Goal: Task Accomplishment & Management: Manage account settings

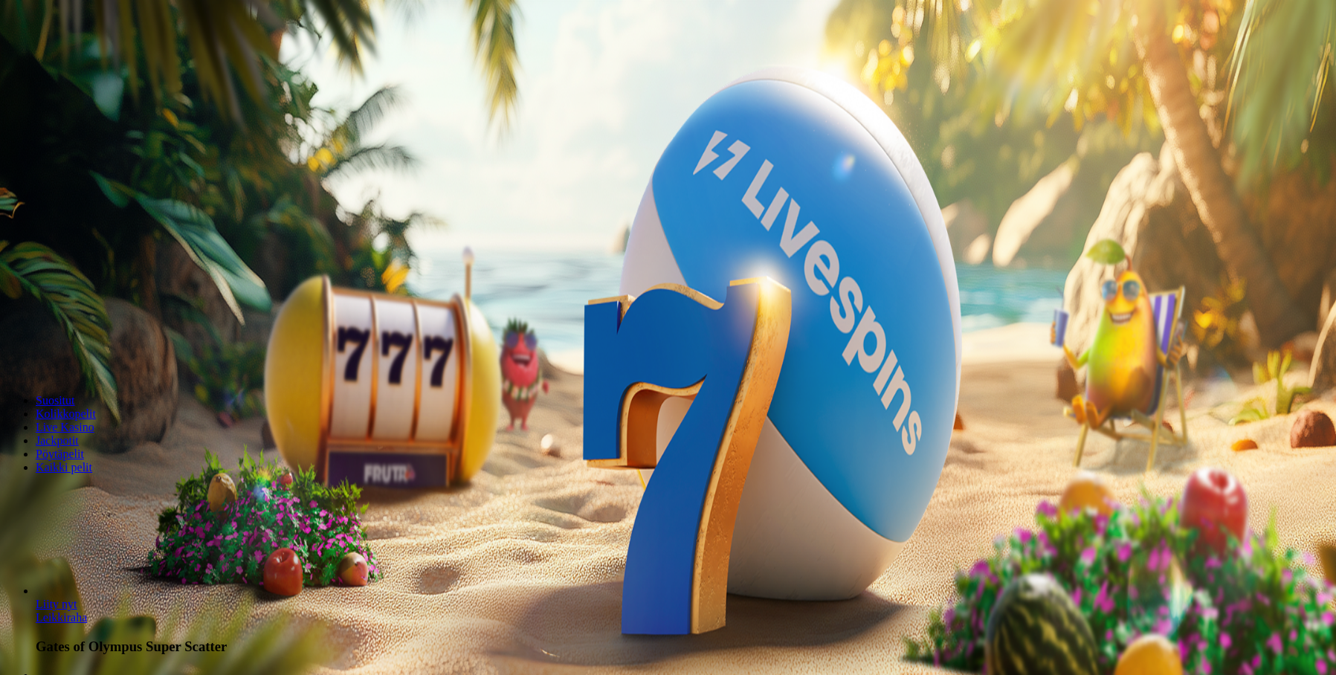
click at [113, 62] on button "Kirjaudu" at bounding box center [103, 54] width 48 height 16
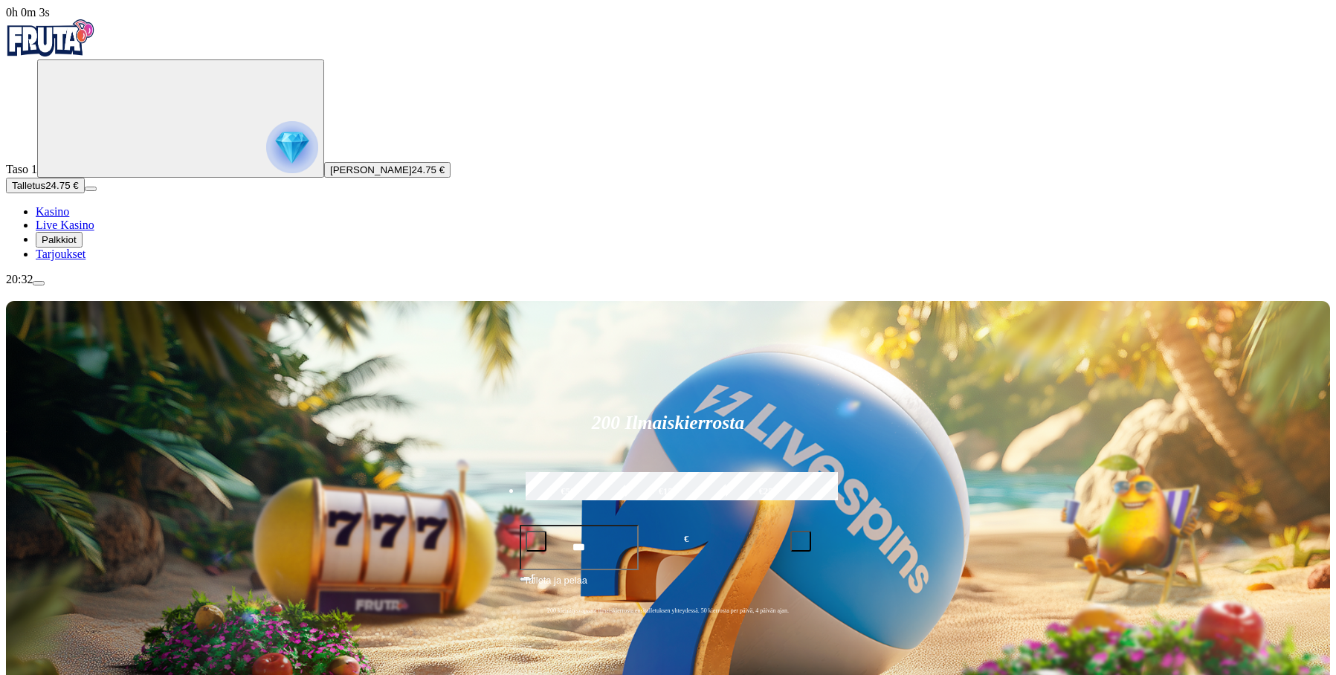
click at [77, 245] on span "Palkkiot" at bounding box center [59, 239] width 35 height 11
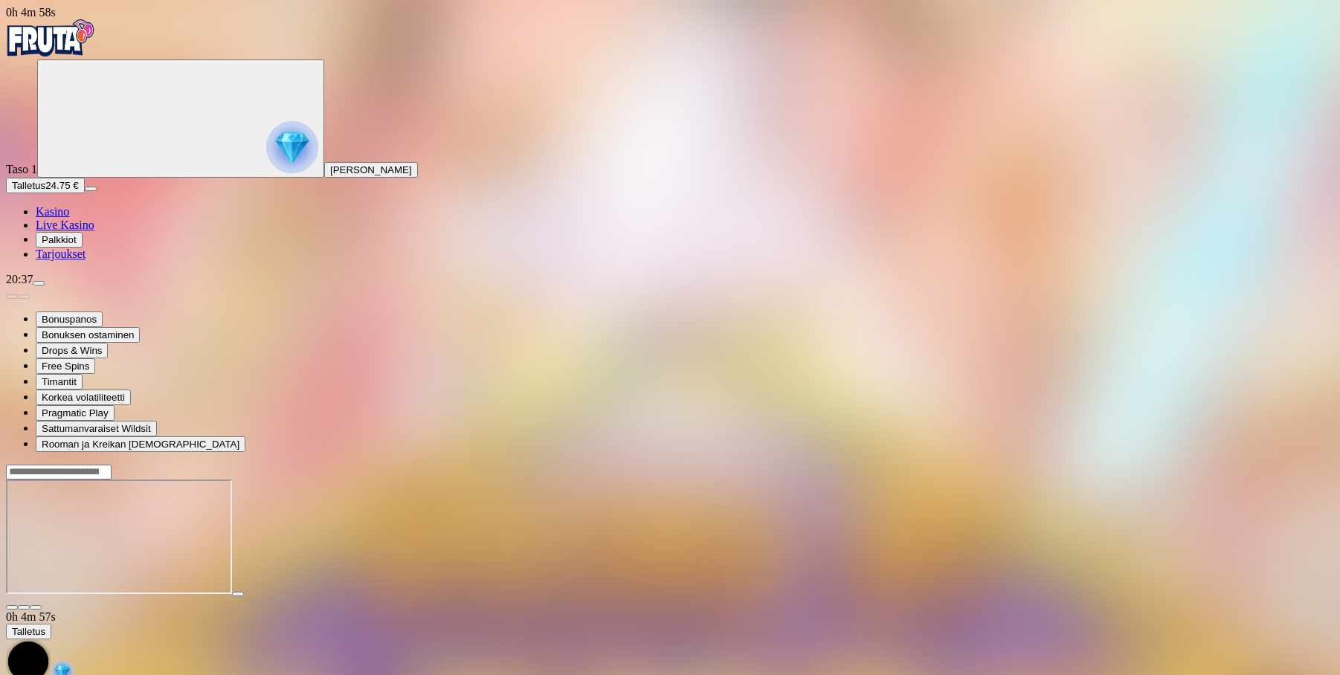
click at [12, 608] on span "close icon" at bounding box center [12, 608] width 0 height 0
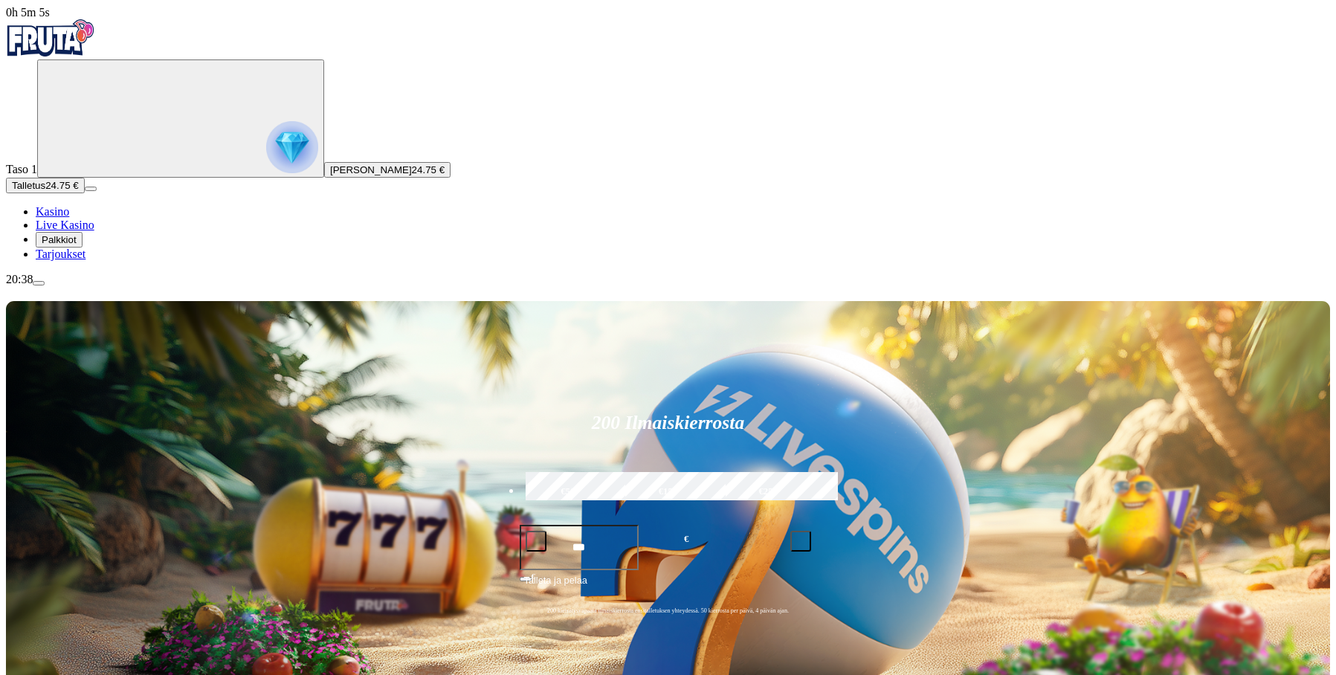
click at [75, 245] on span "Palkkiot" at bounding box center [59, 239] width 35 height 11
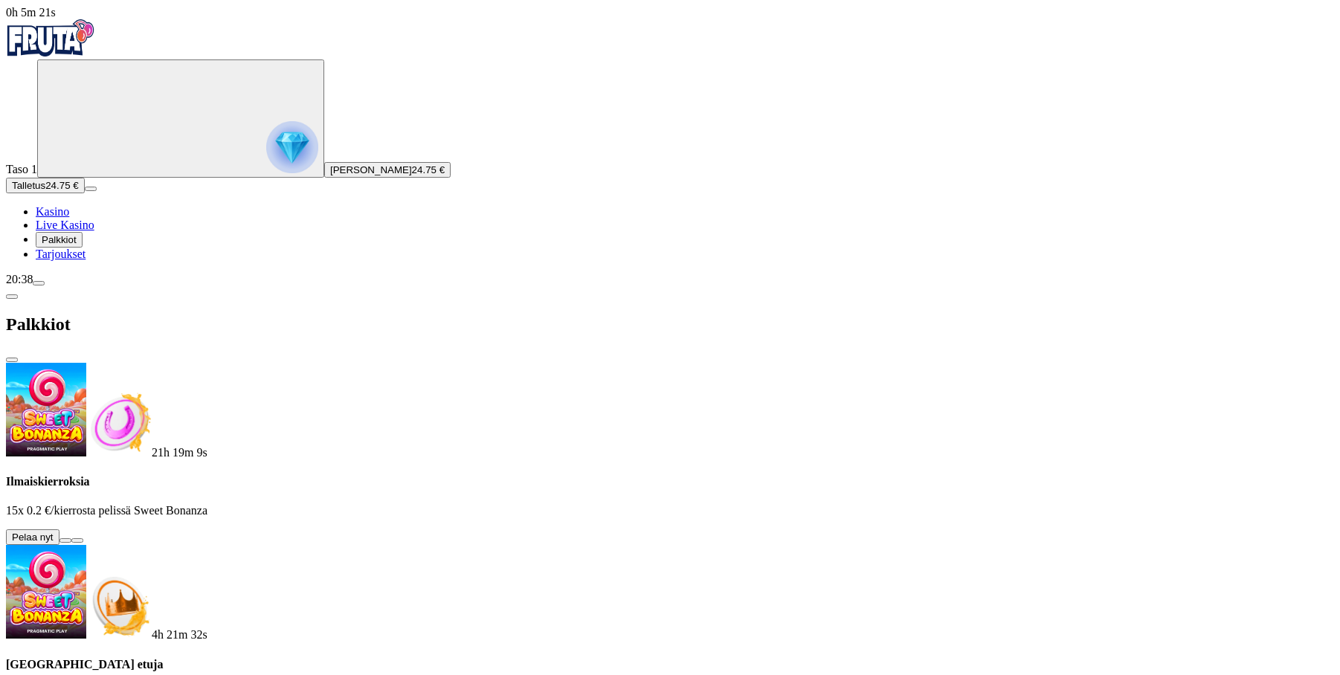
click at [77, 541] on span "info icon" at bounding box center [77, 541] width 0 height 0
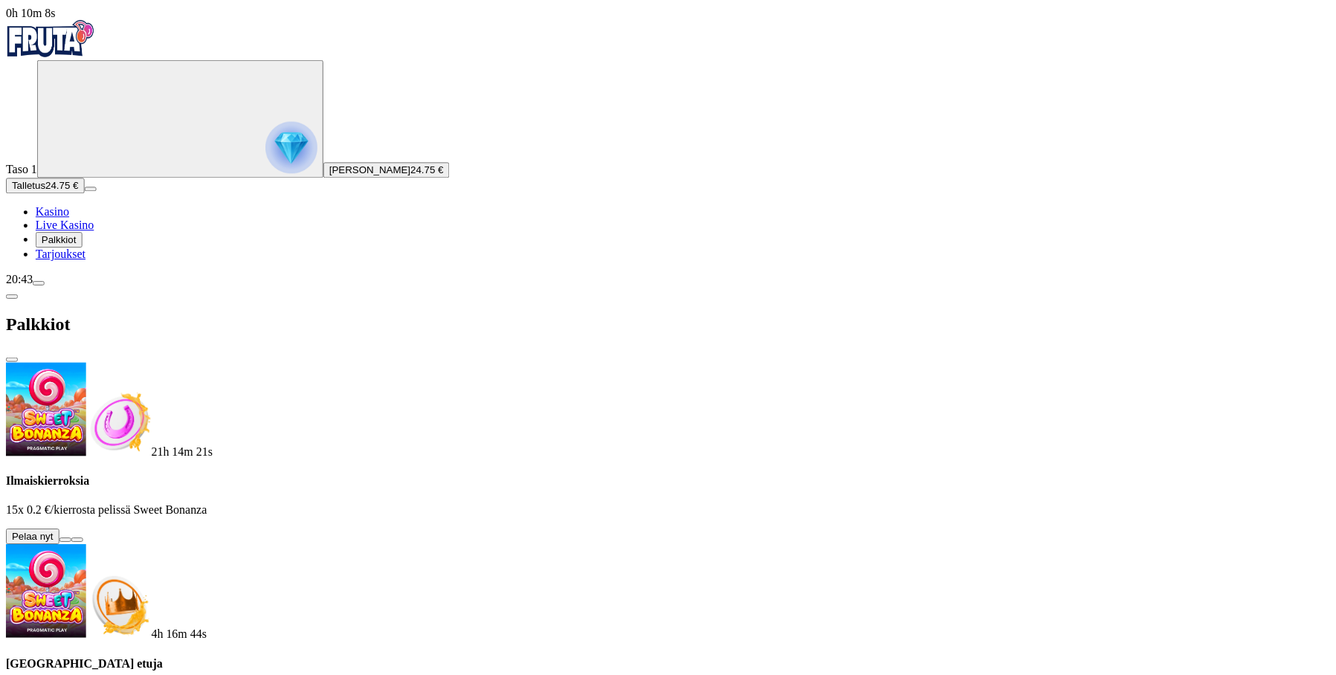
scroll to position [223, 0]
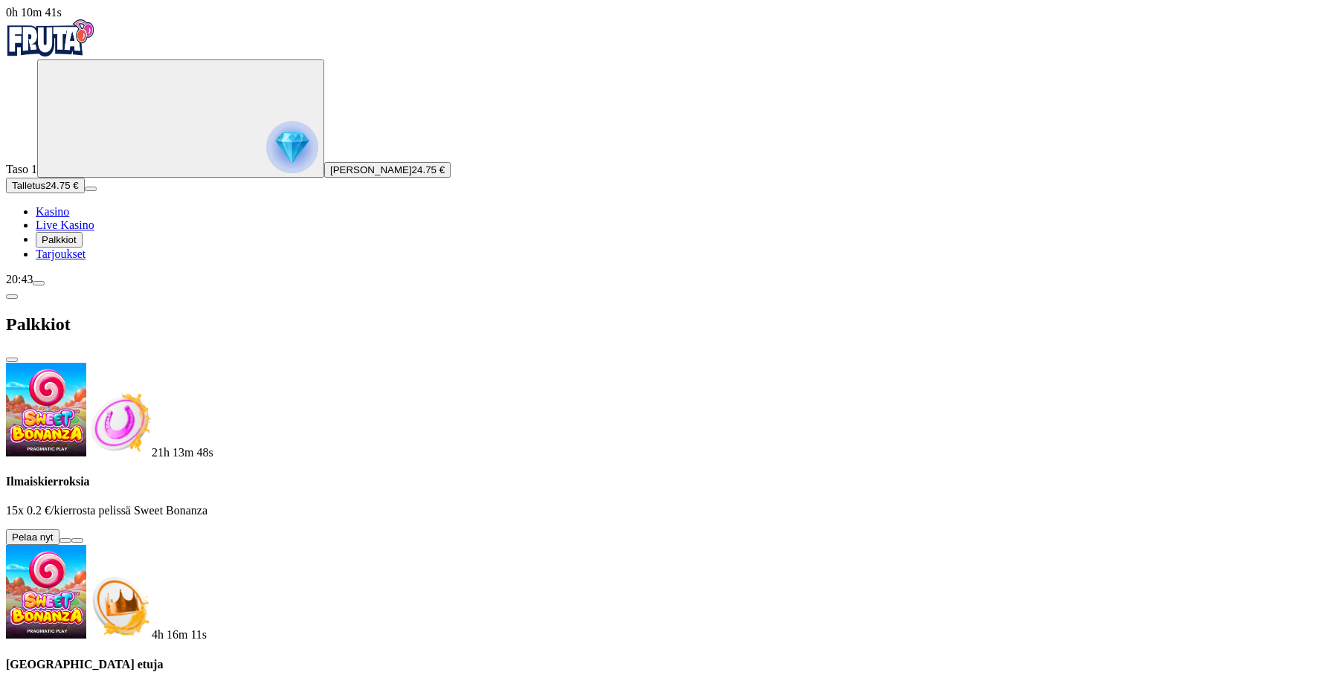
click at [86, 260] on link "Tarjoukset" at bounding box center [61, 254] width 50 height 13
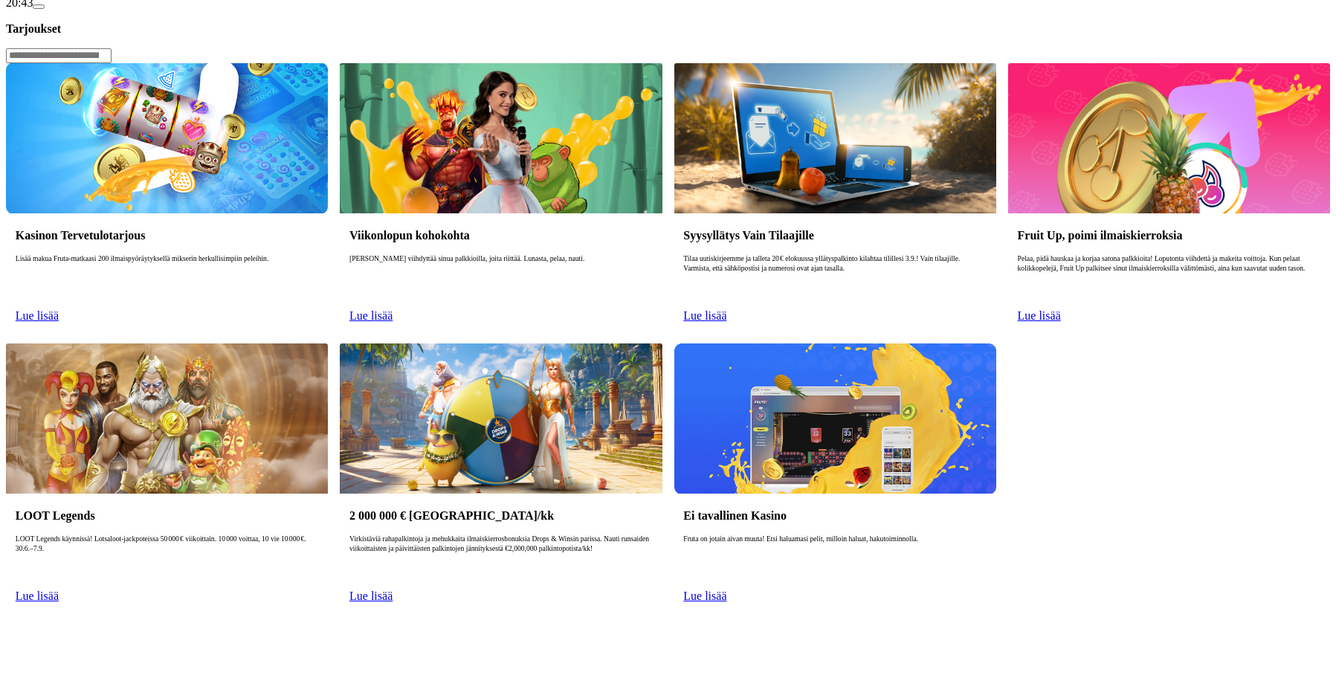
scroll to position [297, 0]
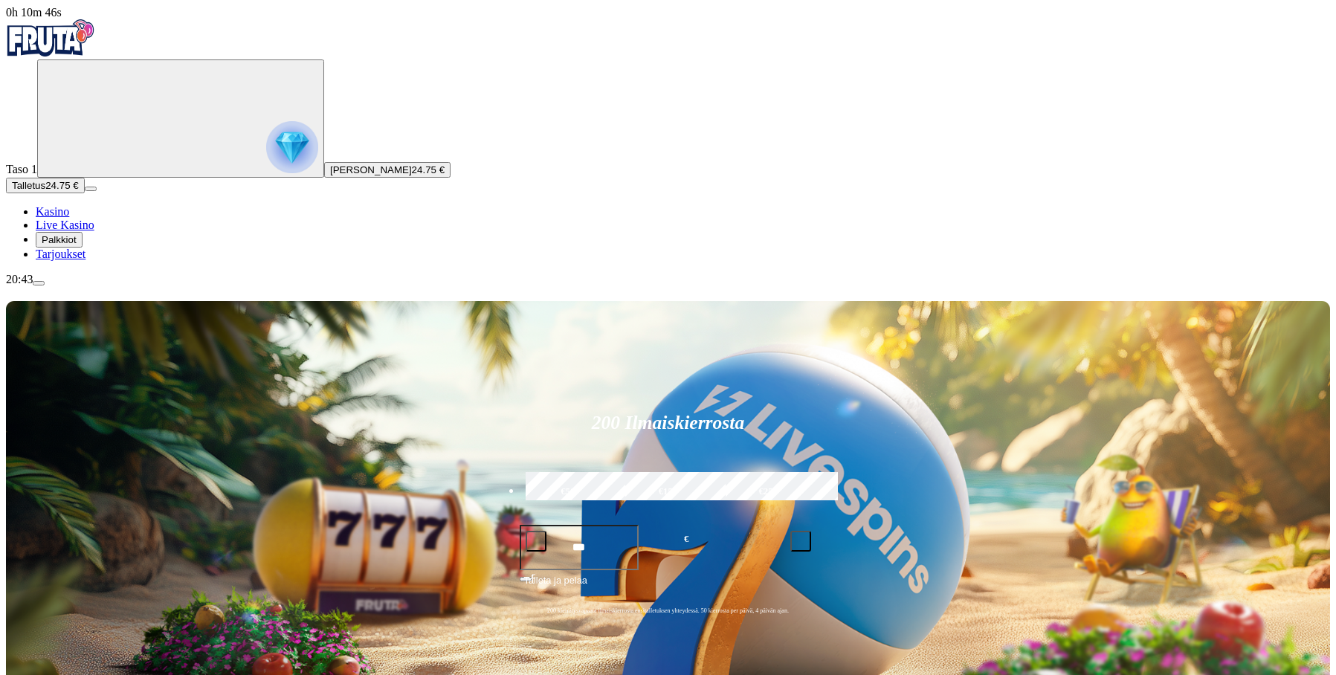
click at [330, 176] on span "[PERSON_NAME]" at bounding box center [371, 169] width 82 height 11
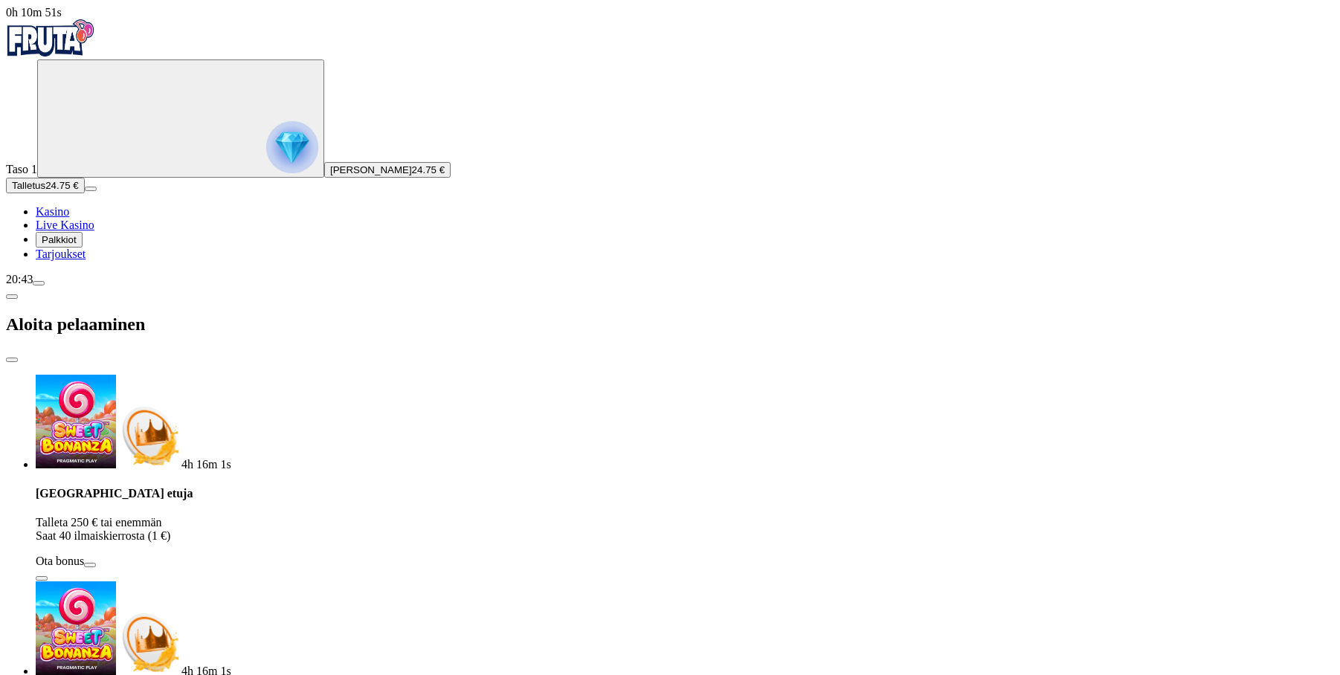
click at [12, 360] on span "close icon" at bounding box center [12, 360] width 0 height 0
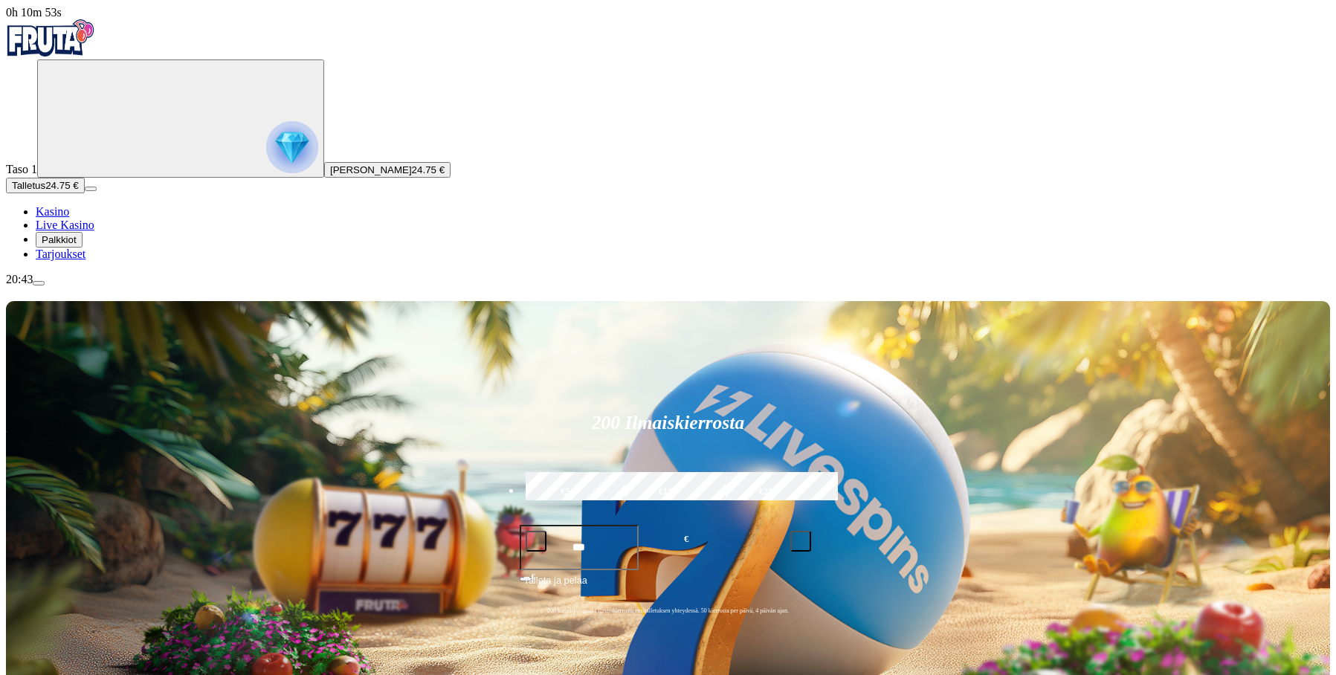
click at [266, 156] on img "Primary" at bounding box center [292, 147] width 52 height 52
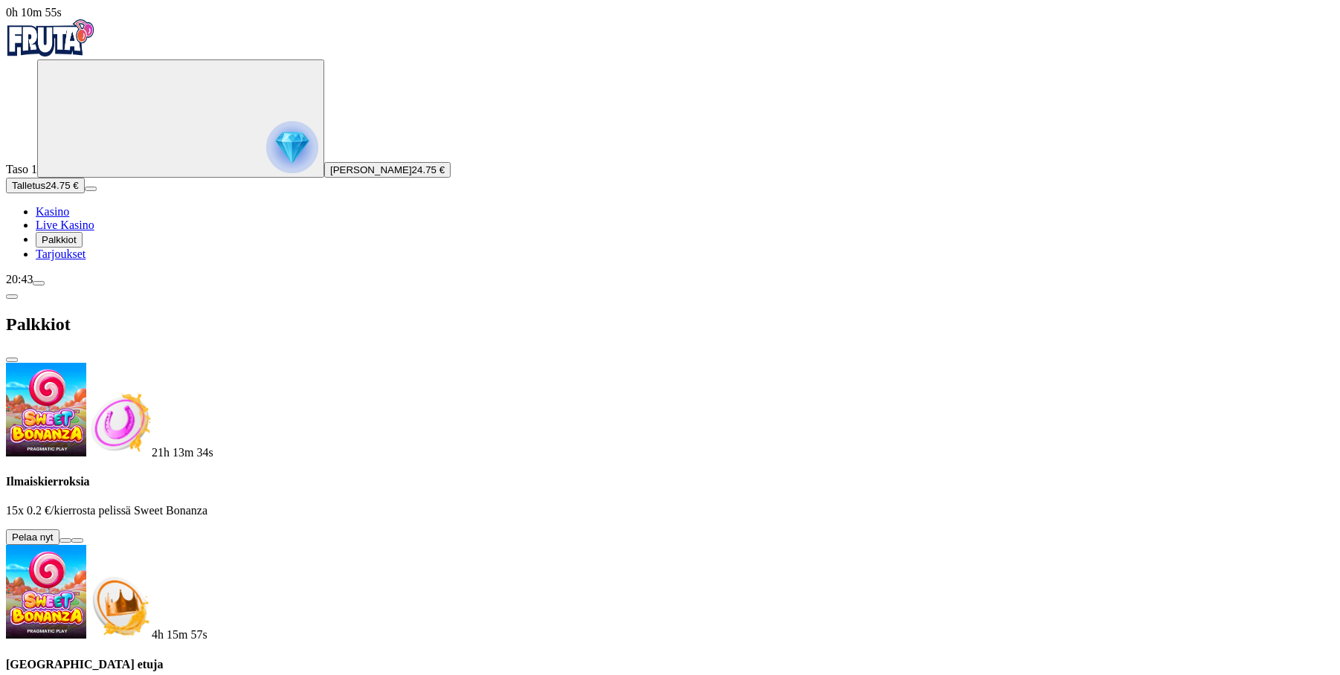
click at [12, 297] on span "chevron-left icon" at bounding box center [12, 297] width 0 height 0
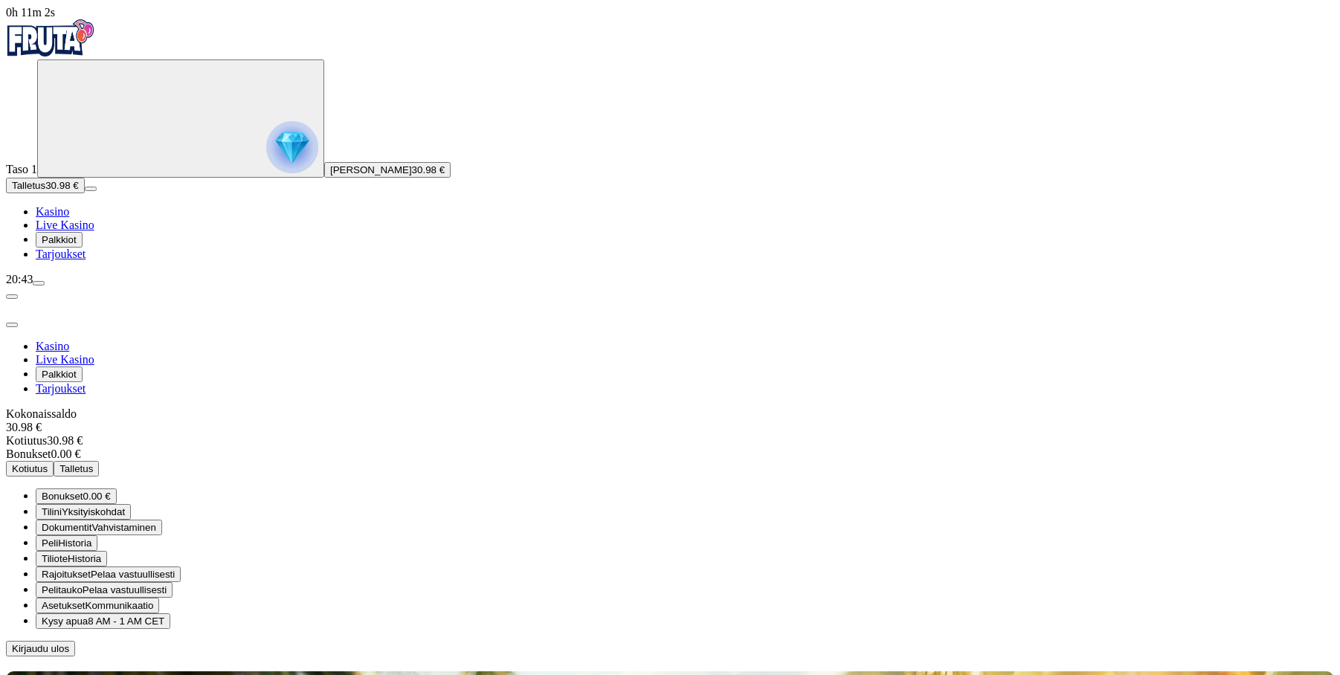
click at [54, 461] on button "Kotiutus" at bounding box center [30, 469] width 48 height 16
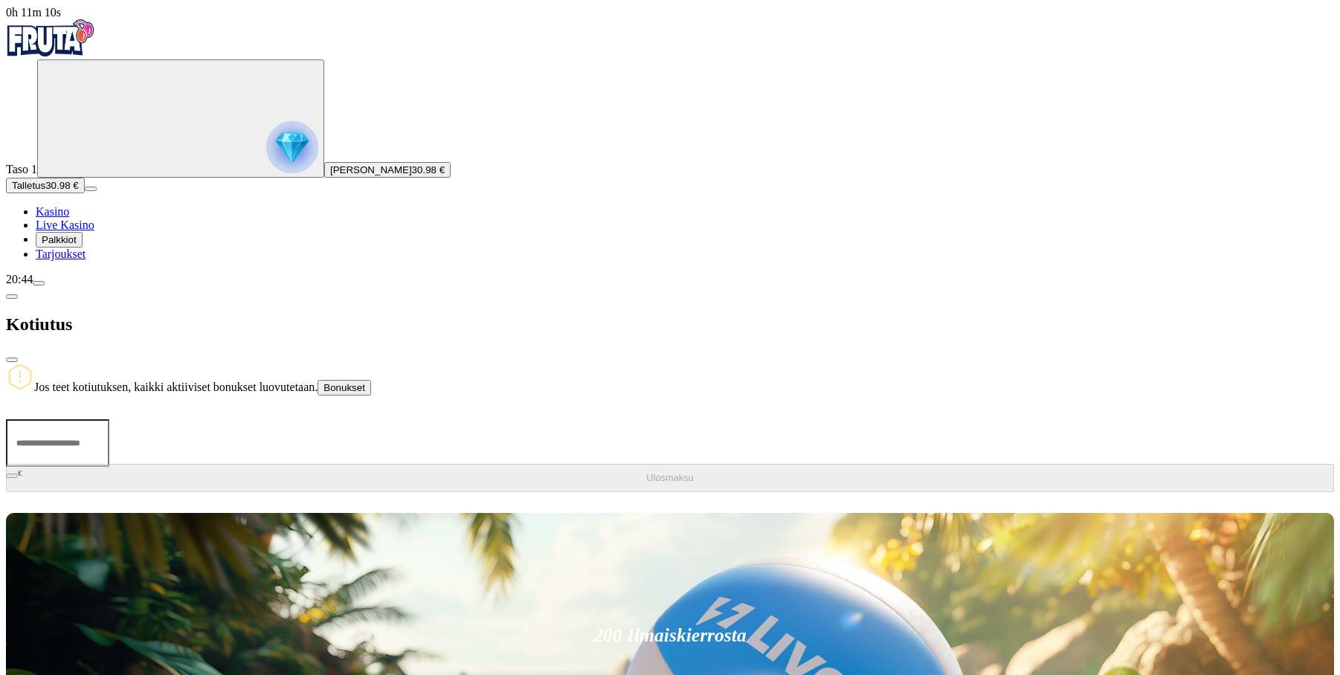
click at [365, 382] on span "Bonukset" at bounding box center [344, 387] width 42 height 11
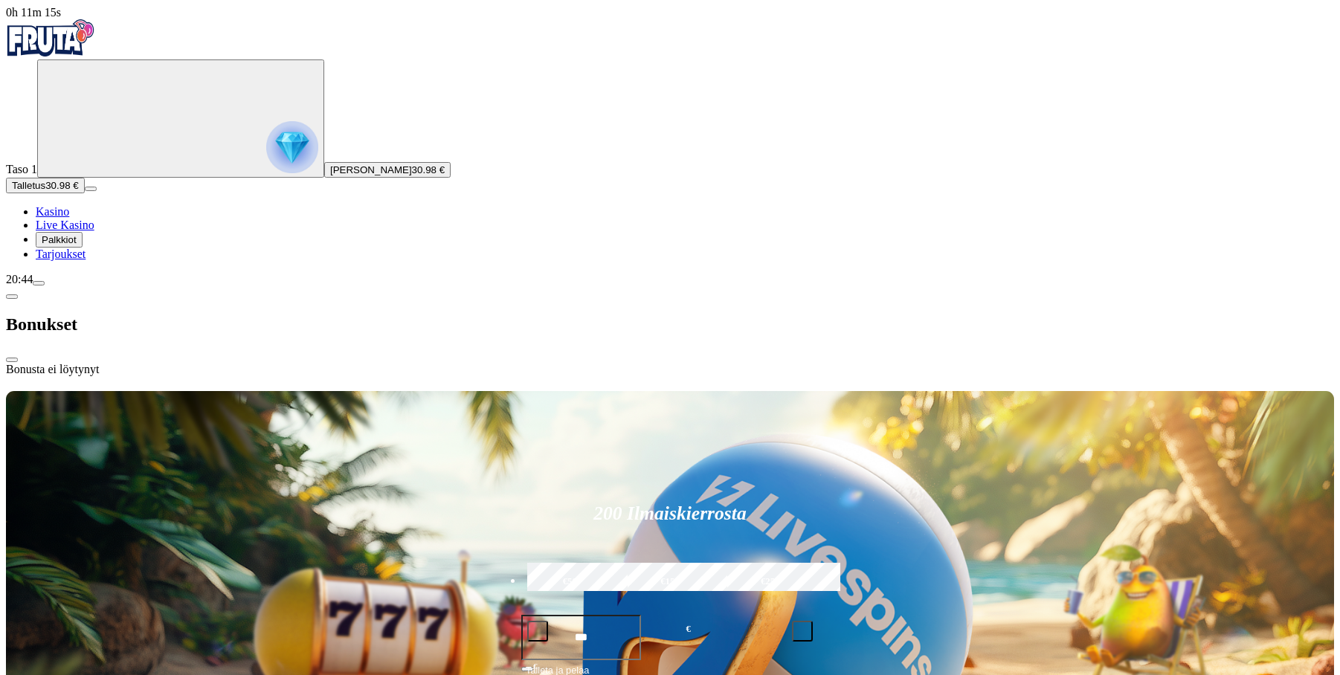
click at [12, 297] on span "chevron-left icon" at bounding box center [12, 297] width 0 height 0
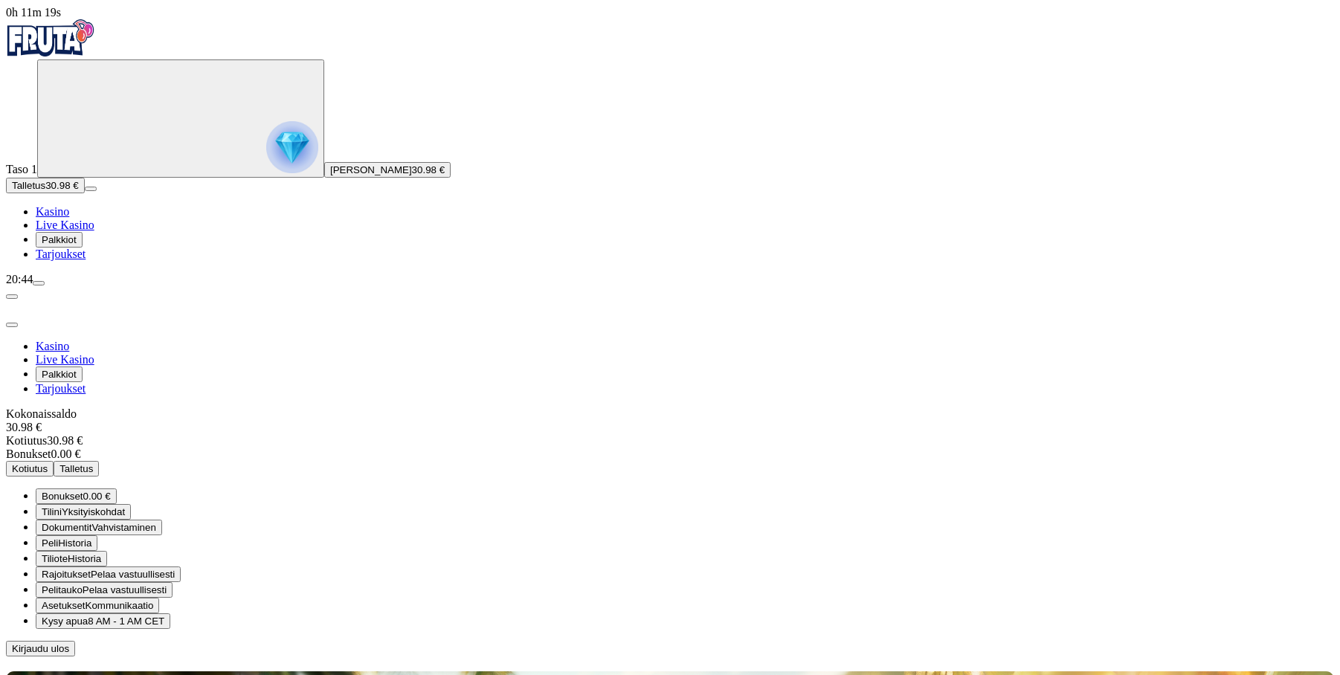
click at [54, 461] on button "Kotiutus" at bounding box center [30, 469] width 48 height 16
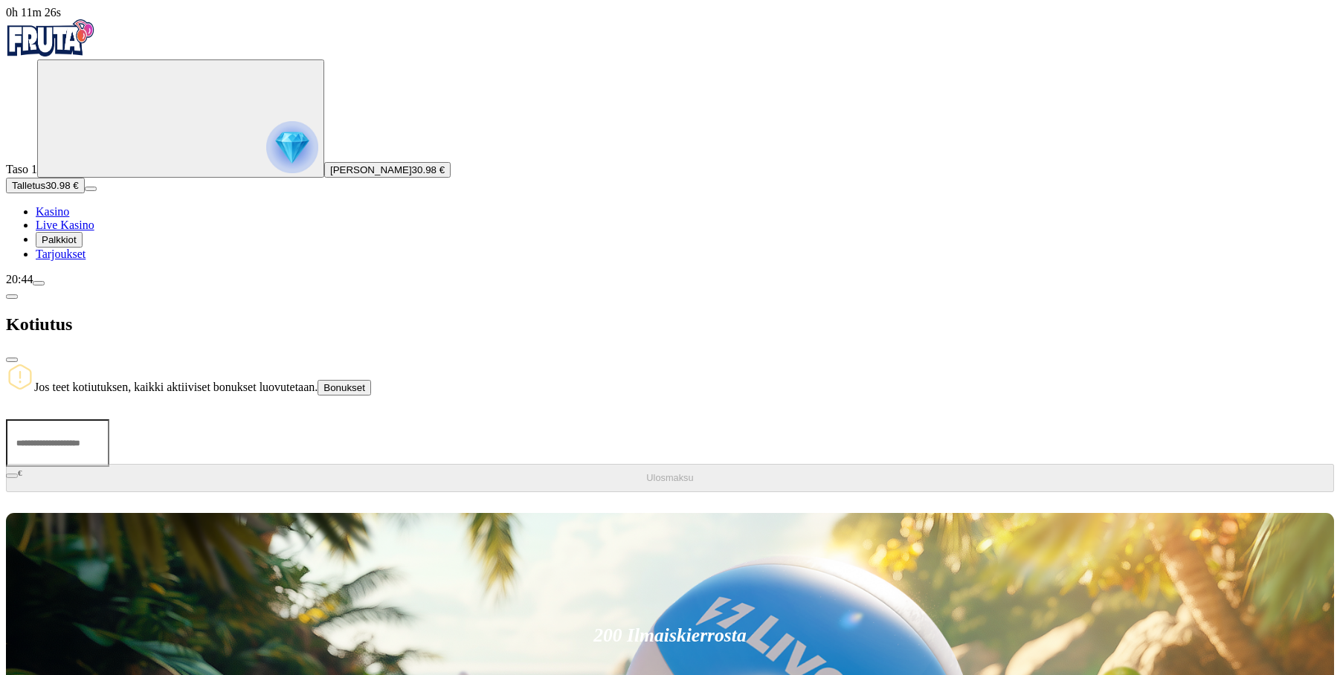
click at [365, 382] on span "Bonukset" at bounding box center [344, 387] width 42 height 11
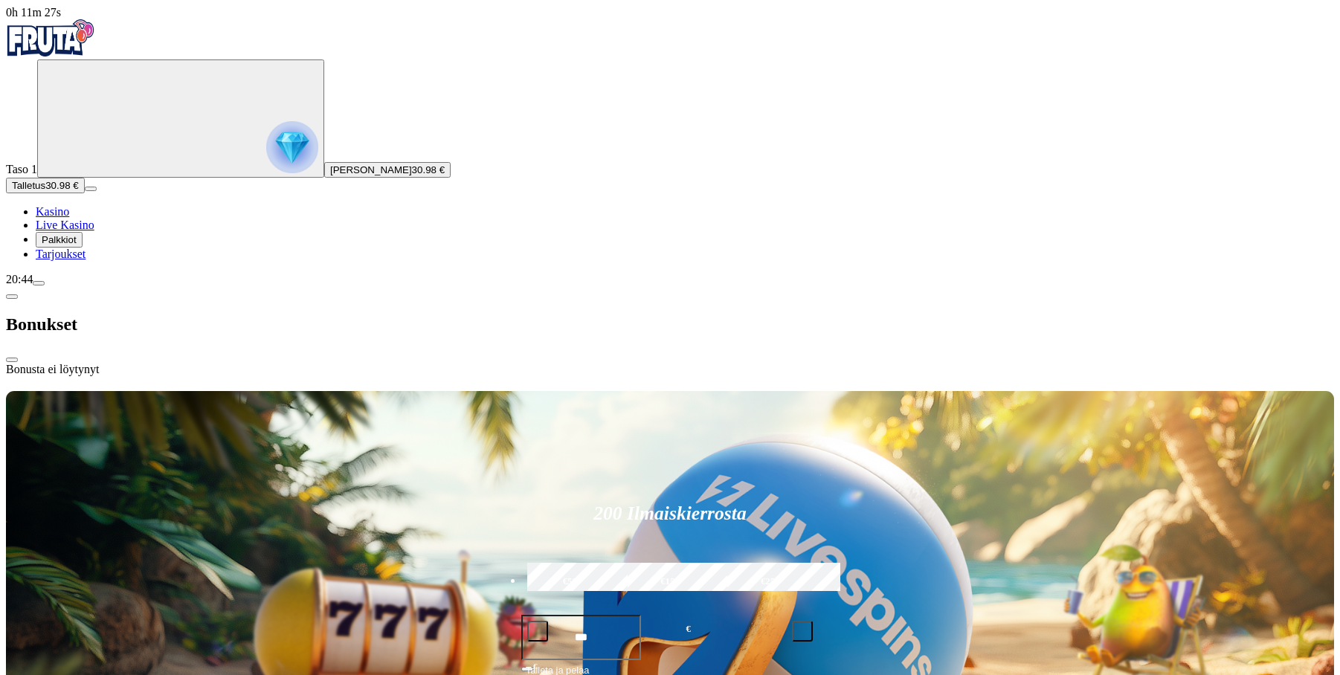
click at [12, 297] on span "chevron-left icon" at bounding box center [12, 297] width 0 height 0
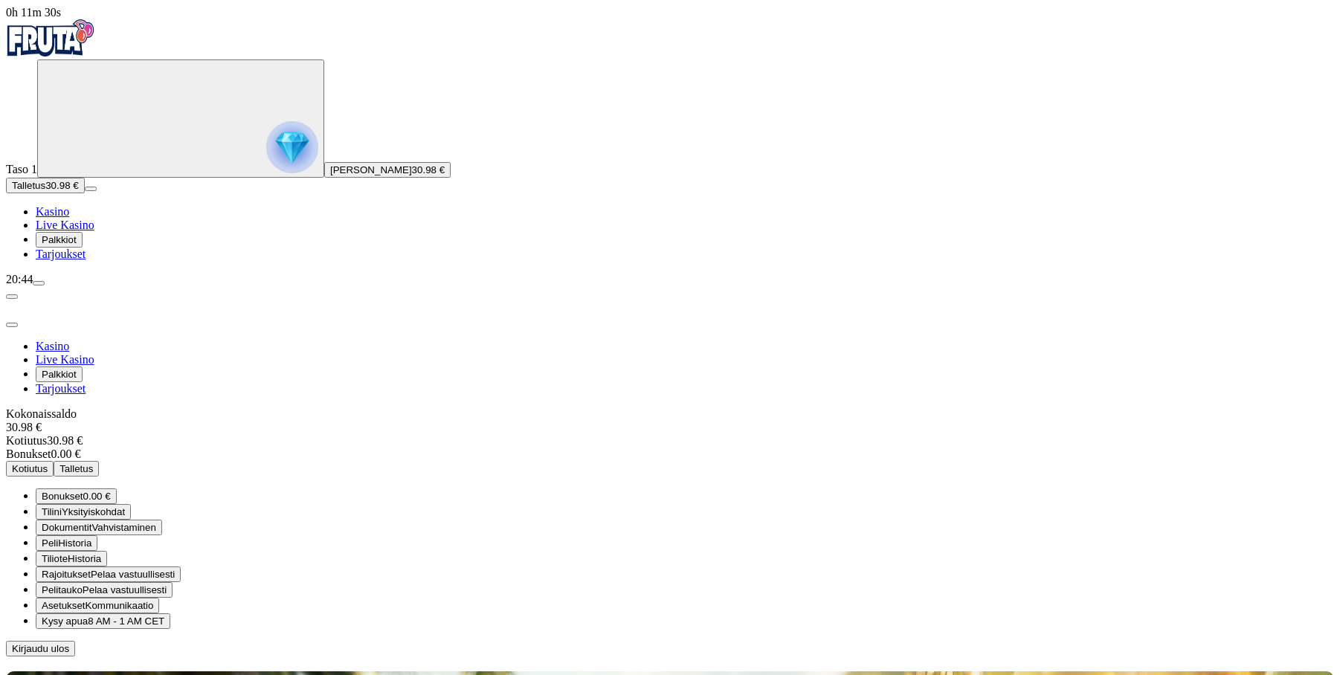
click at [86, 260] on span "Tarjoukset" at bounding box center [61, 254] width 50 height 13
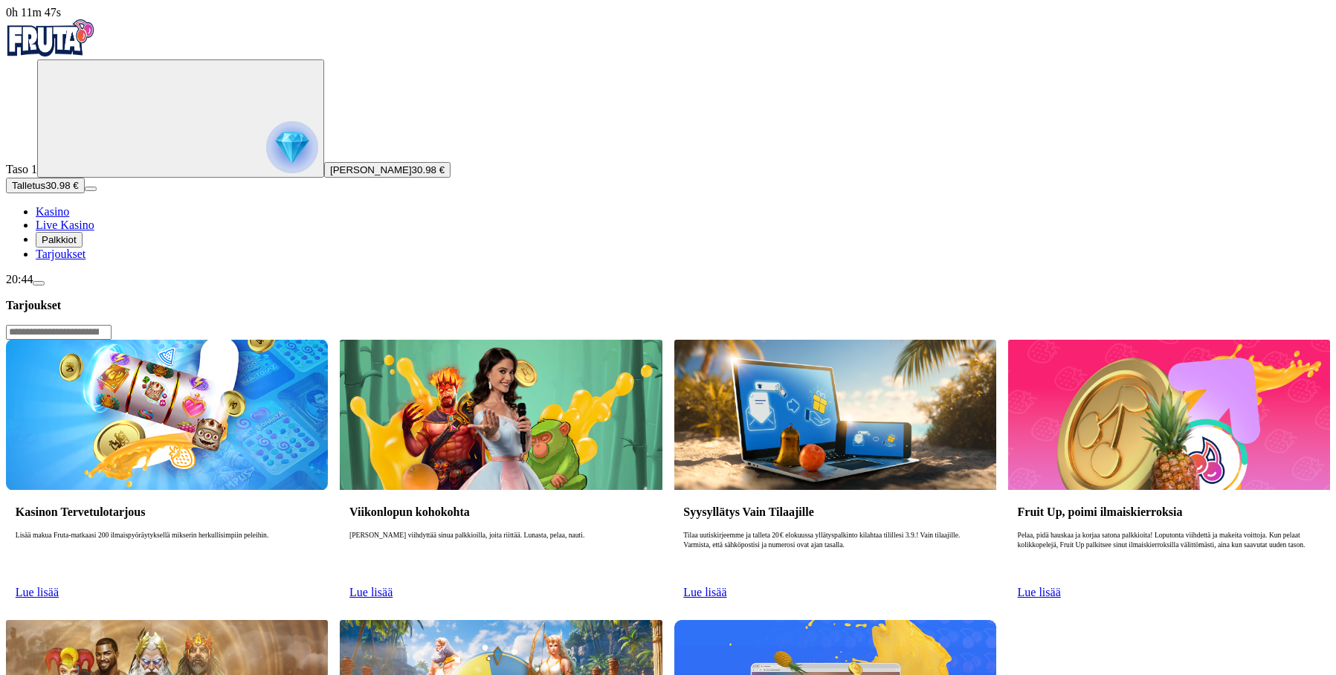
click at [83, 248] on button "Palkkiot" at bounding box center [59, 240] width 47 height 16
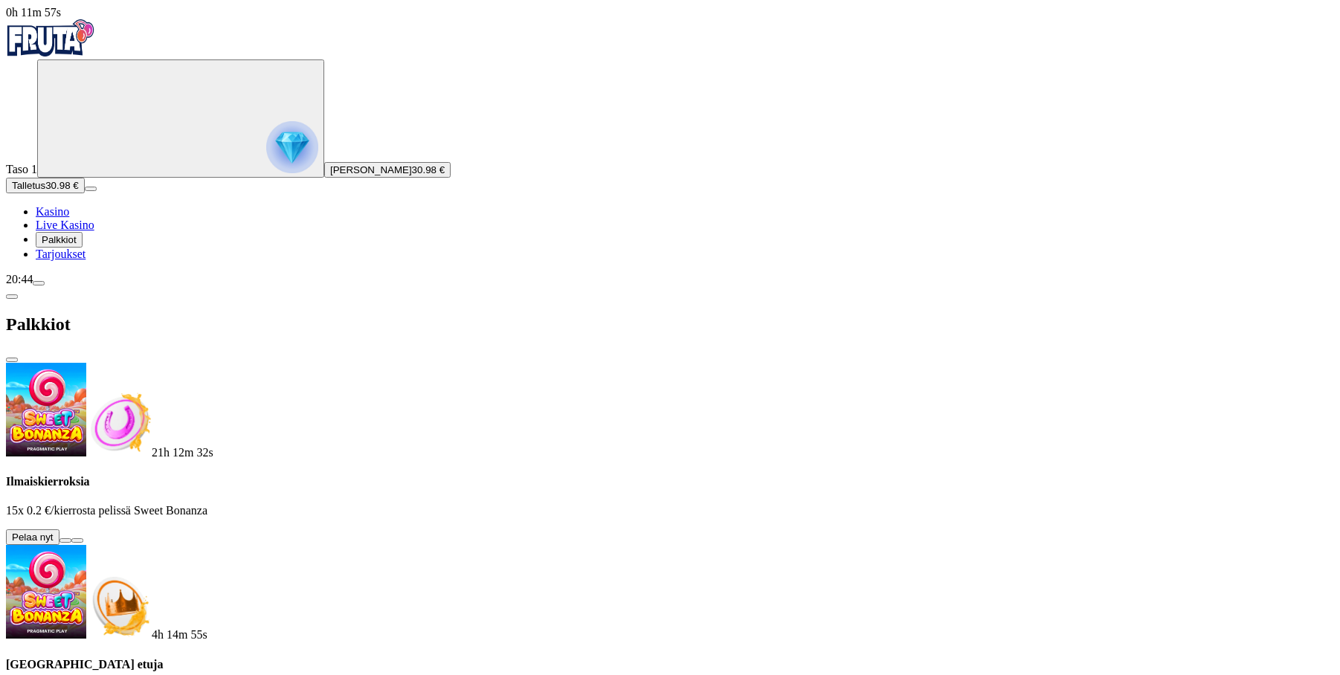
scroll to position [223, 0]
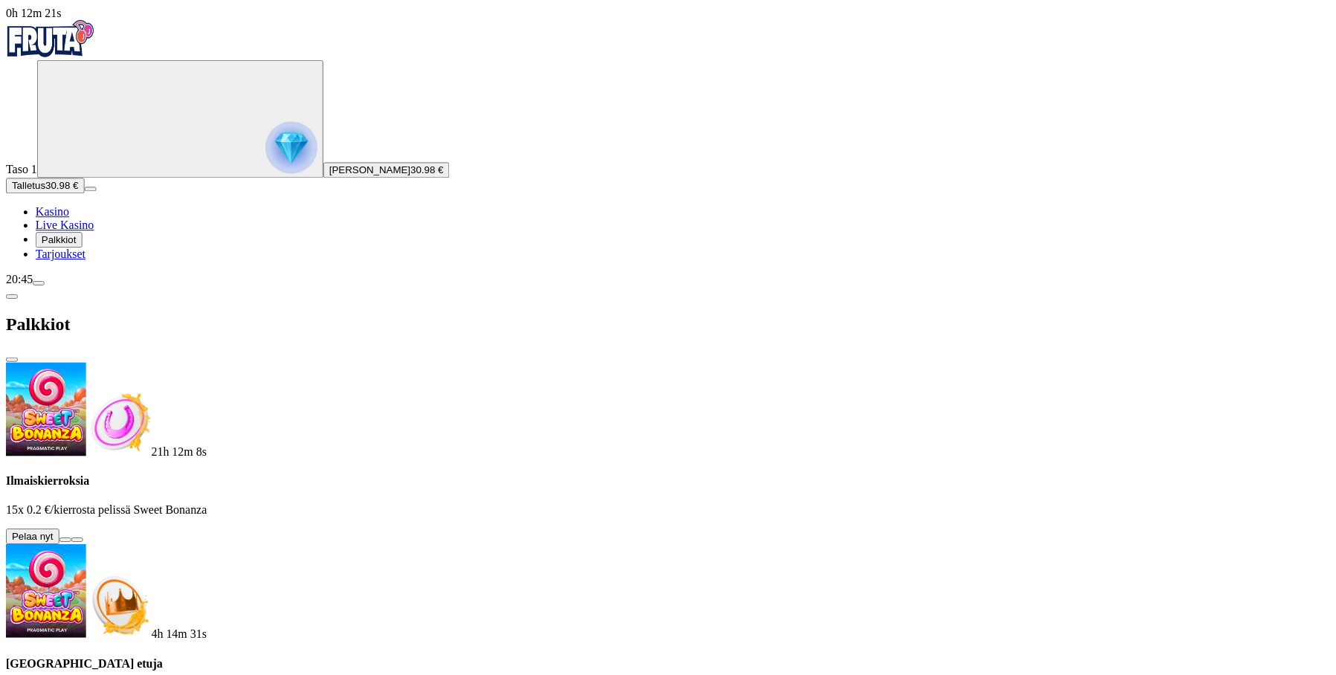
scroll to position [0, 0]
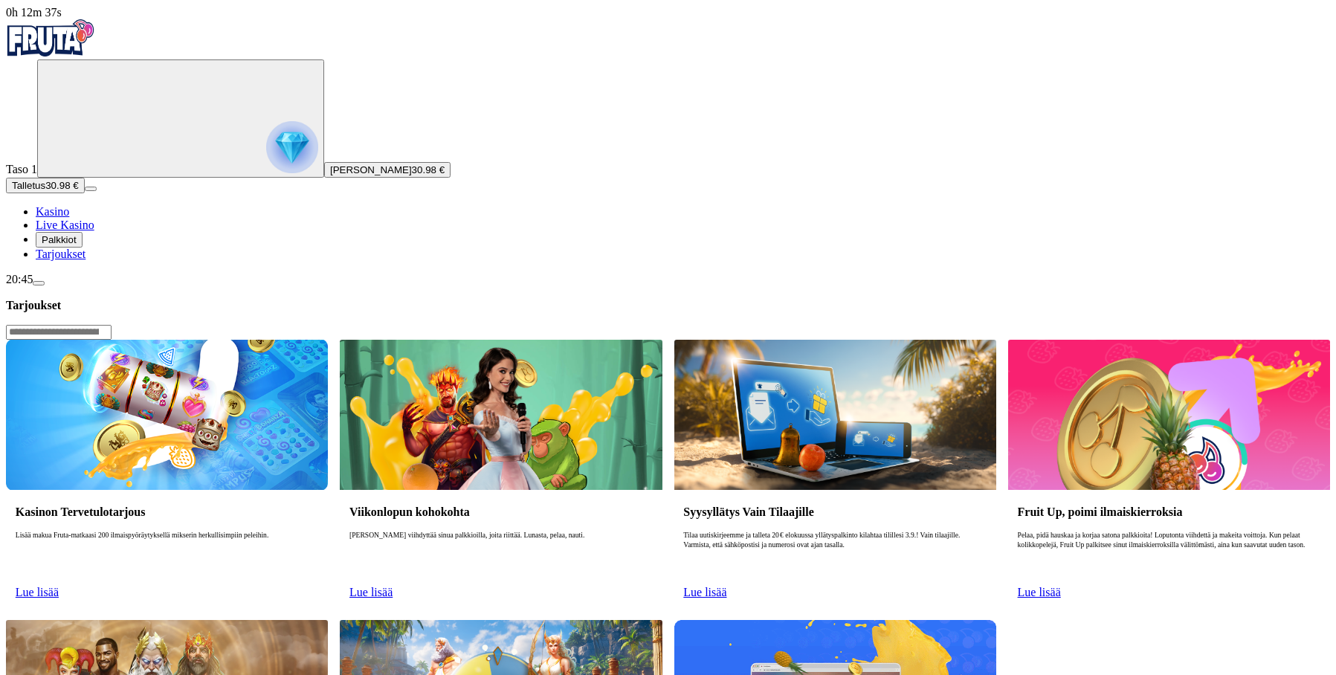
click at [77, 245] on span "Palkkiot" at bounding box center [59, 239] width 35 height 11
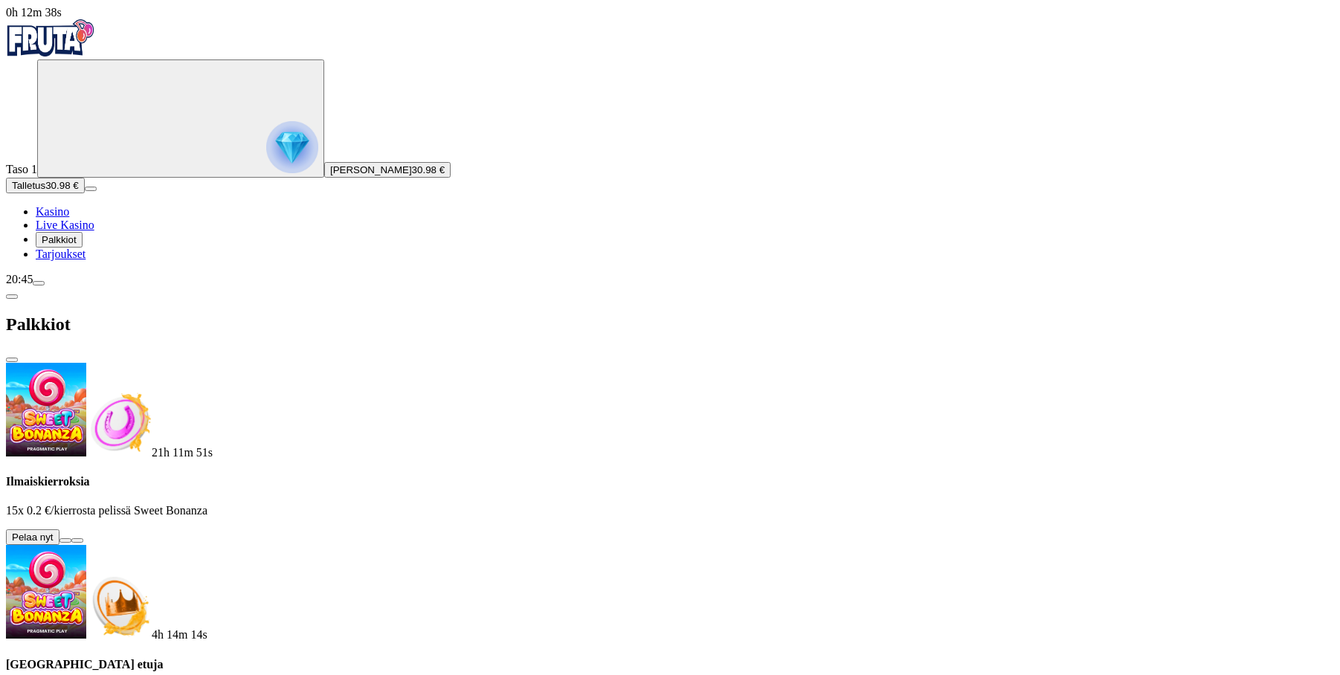
click at [81, 260] on link "Tarjoukset" at bounding box center [61, 254] width 50 height 13
click at [83, 260] on span "Tarjoukset" at bounding box center [61, 254] width 50 height 13
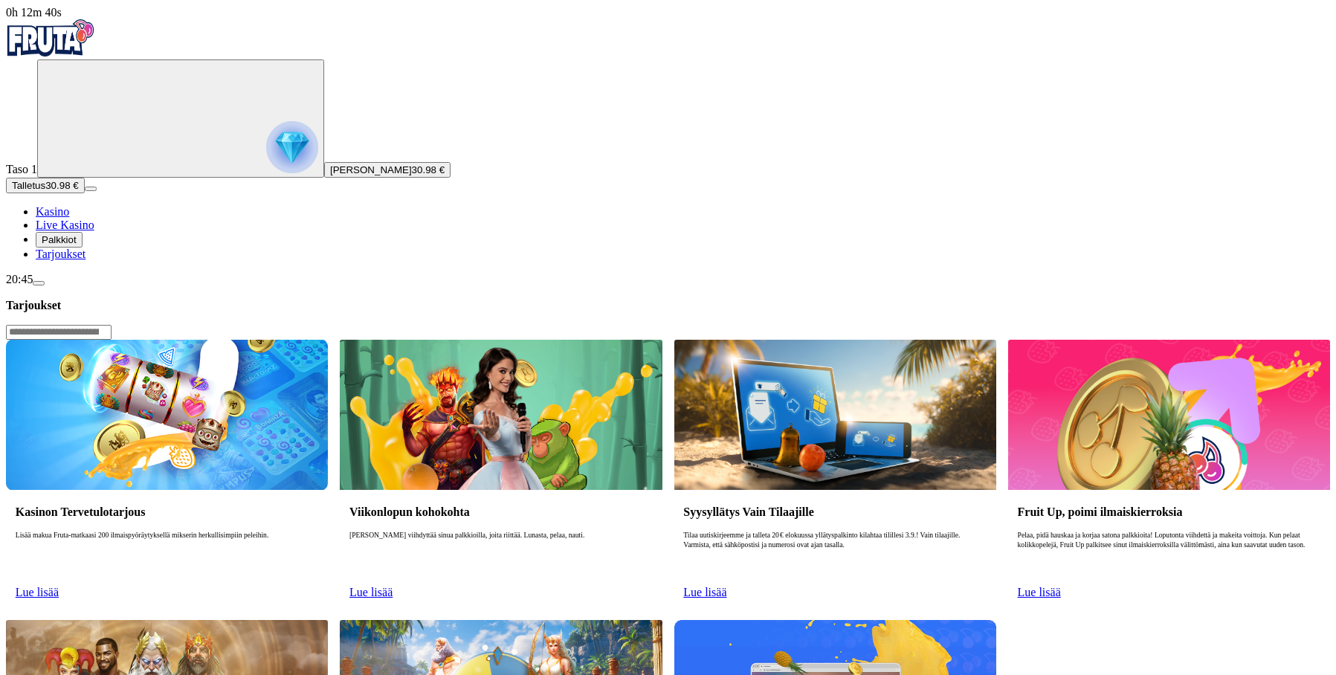
click at [81, 231] on span "Live Kasino" at bounding box center [65, 225] width 59 height 13
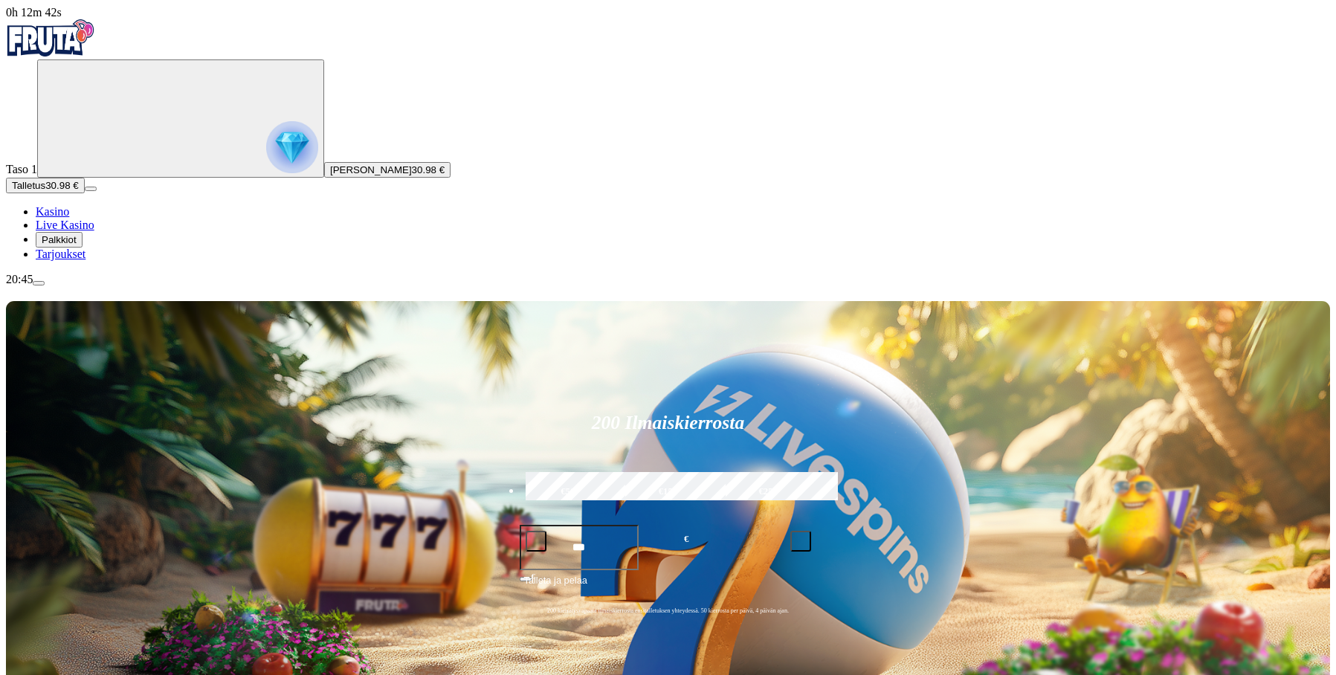
click at [69, 218] on span "Kasino" at bounding box center [52, 211] width 33 height 13
click at [86, 260] on span "Tarjoukset" at bounding box center [61, 254] width 50 height 13
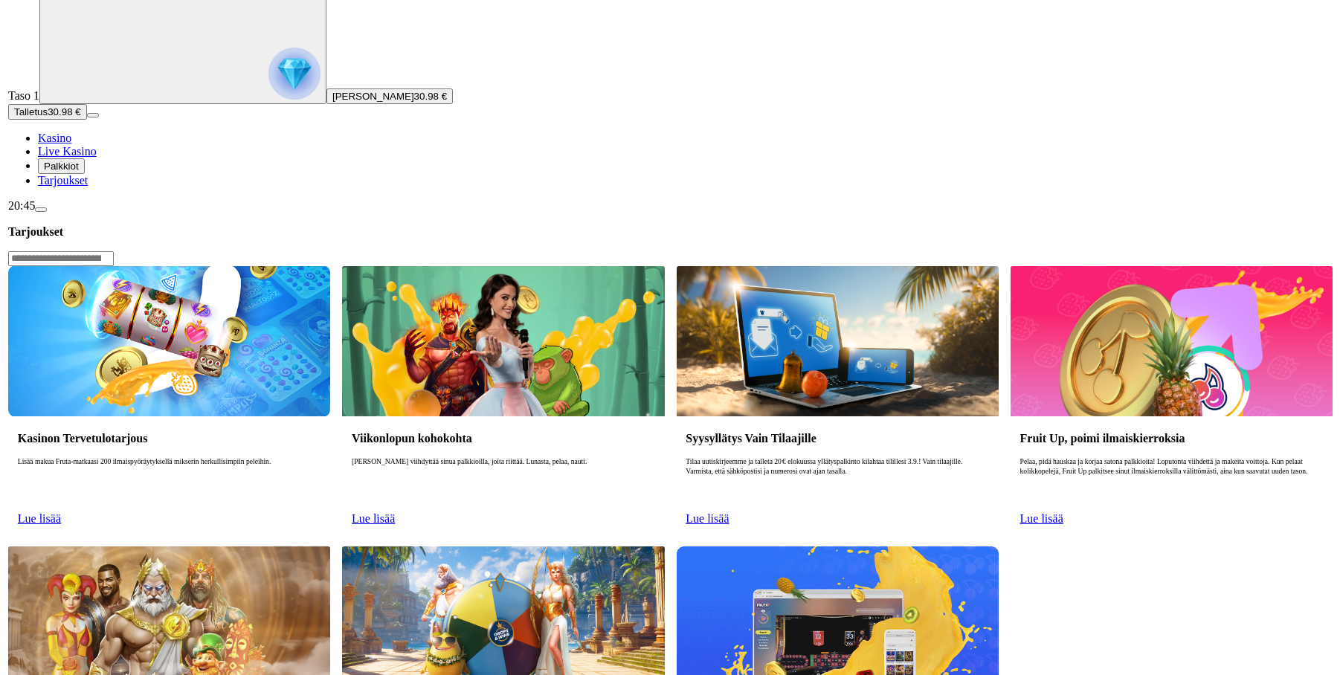
scroll to position [74, 0]
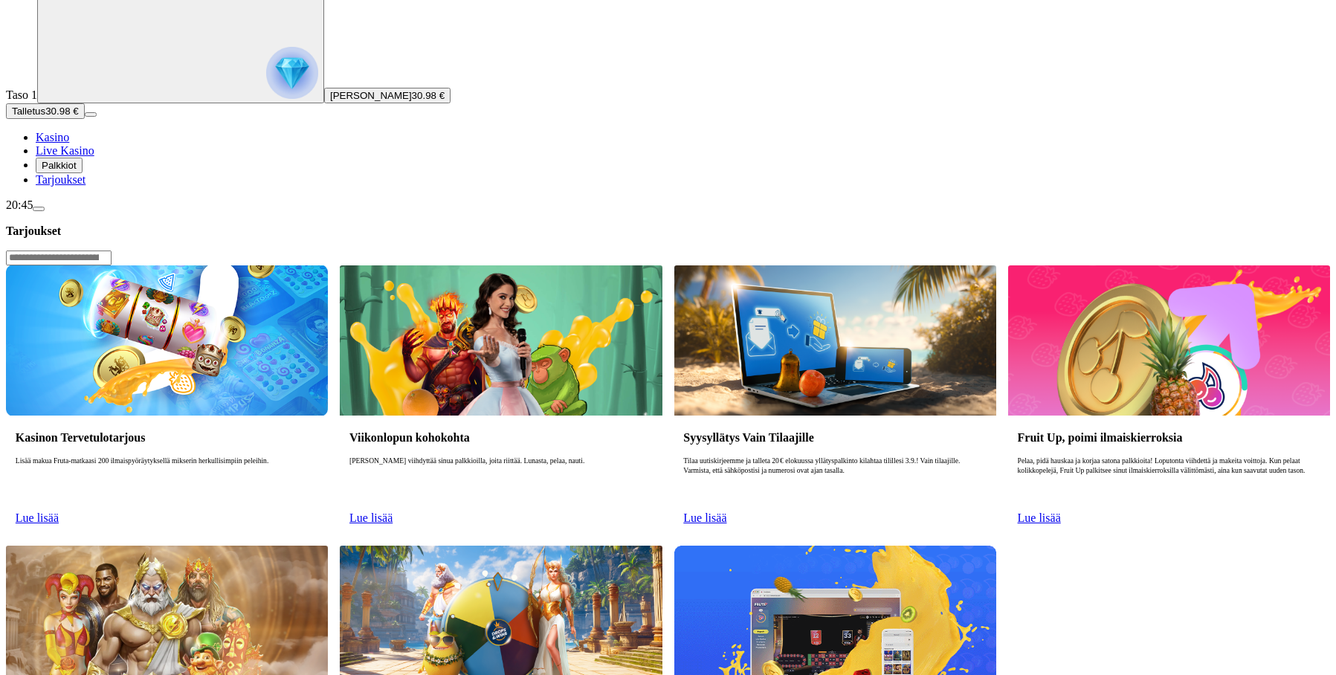
click at [77, 171] on span "Palkkiot" at bounding box center [59, 165] width 35 height 11
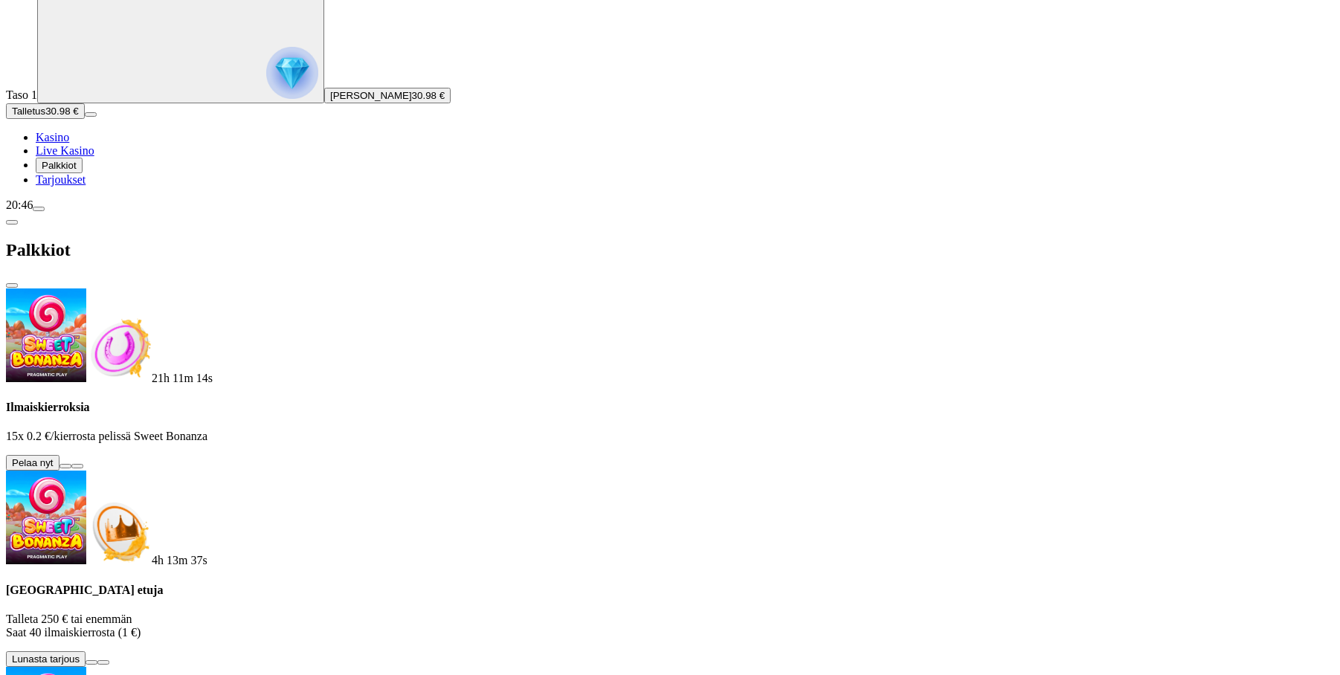
click at [77, 466] on span "info icon" at bounding box center [77, 466] width 0 height 0
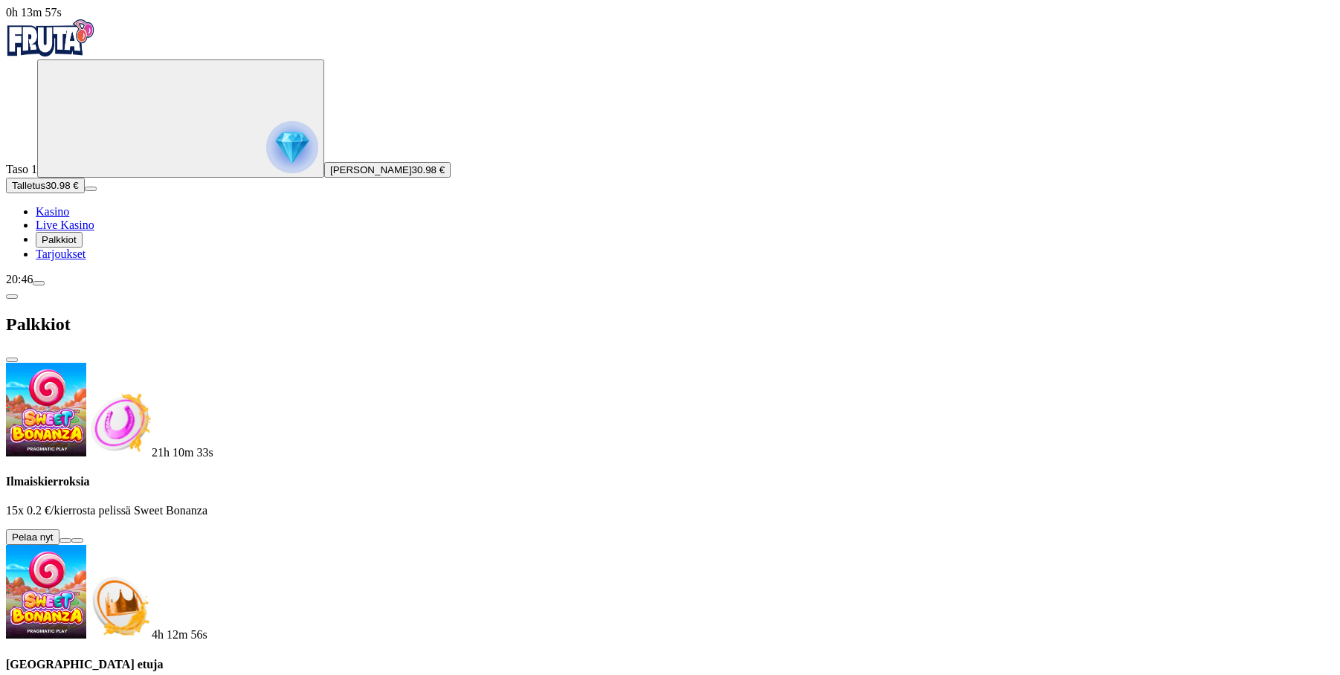
click at [69, 218] on span "Kasino" at bounding box center [52, 211] width 33 height 13
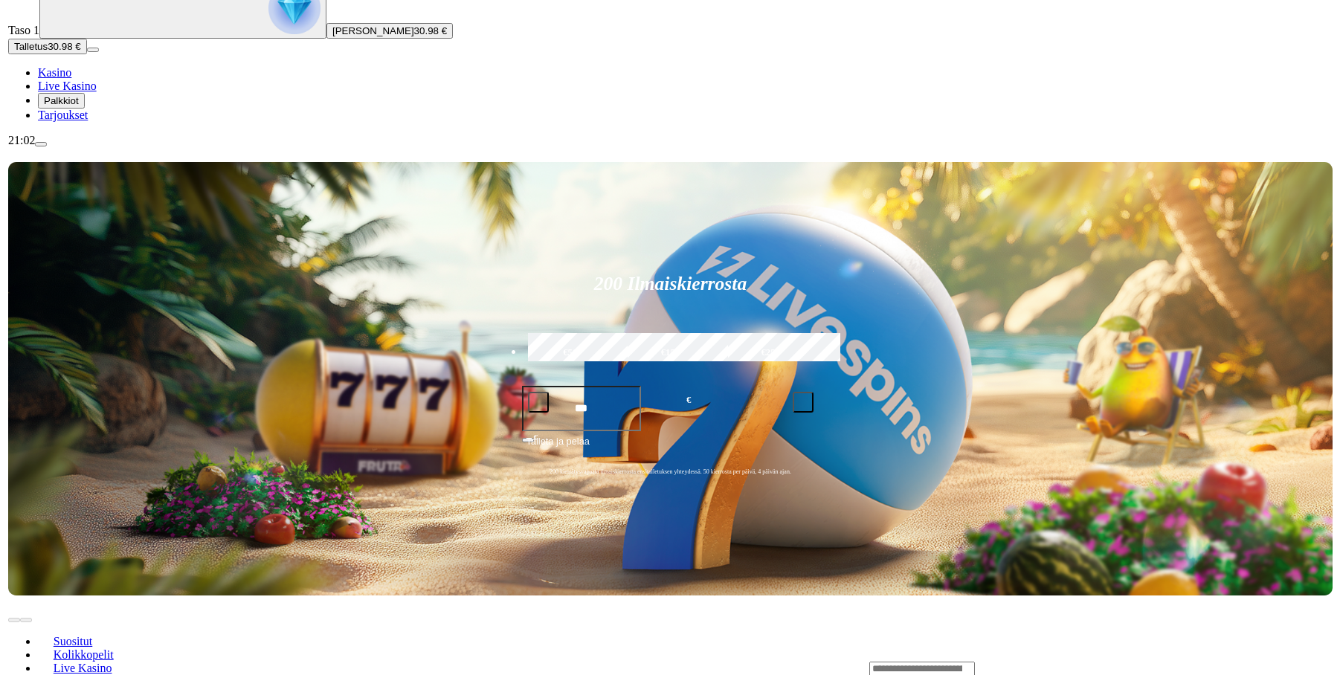
scroll to position [372, 0]
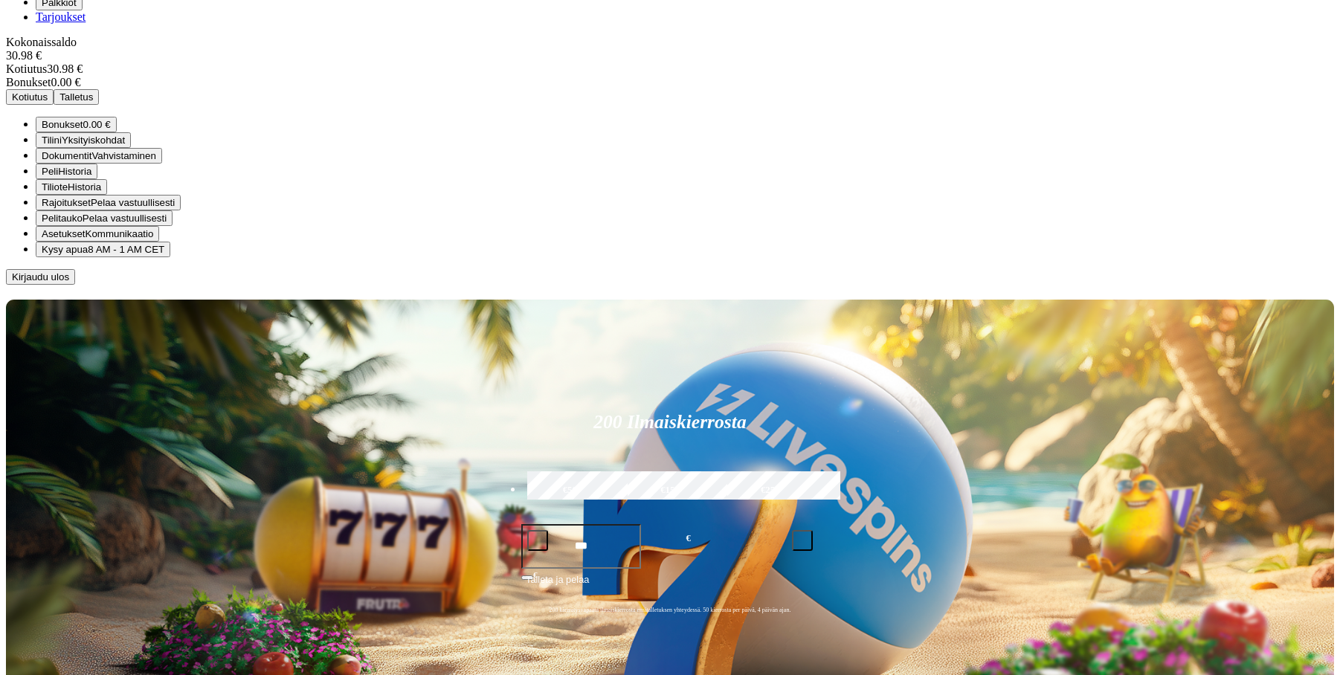
click at [69, 283] on span "Kirjaudu ulos" at bounding box center [40, 276] width 57 height 11
